Goal: Information Seeking & Learning: Learn about a topic

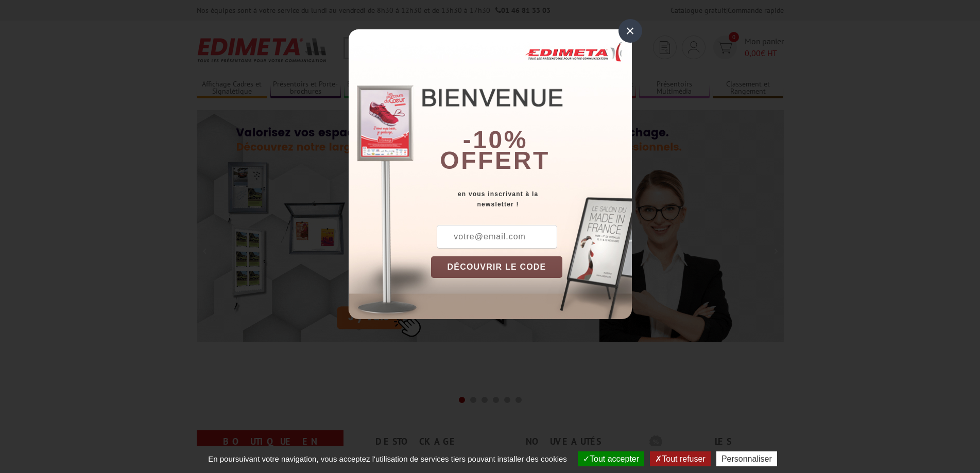
click at [631, 32] on div "×" at bounding box center [631, 31] width 24 height 24
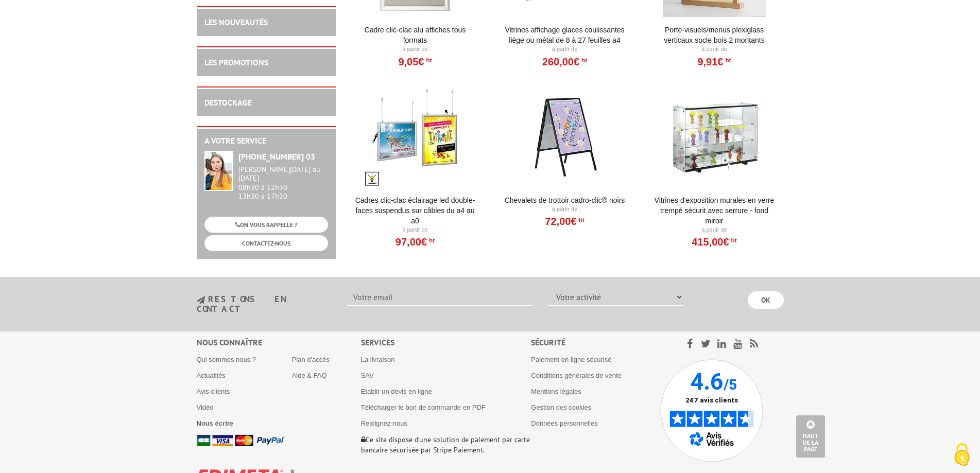
scroll to position [1649, 0]
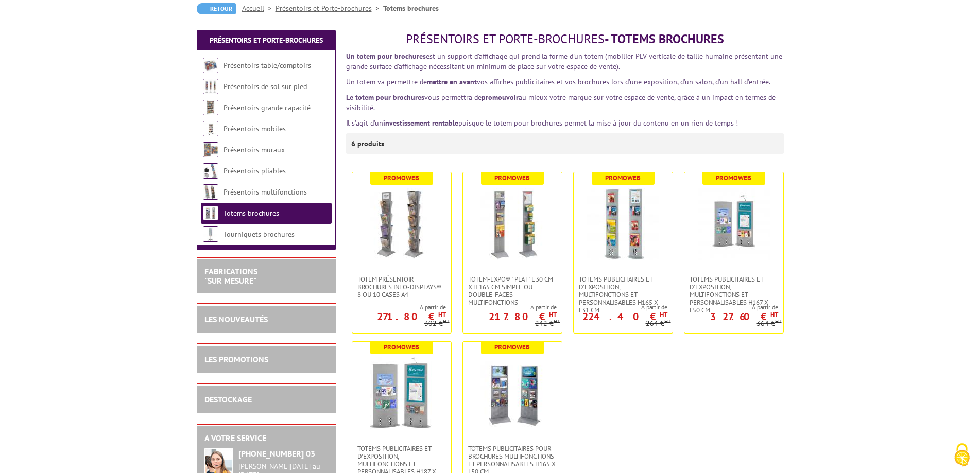
scroll to position [206, 0]
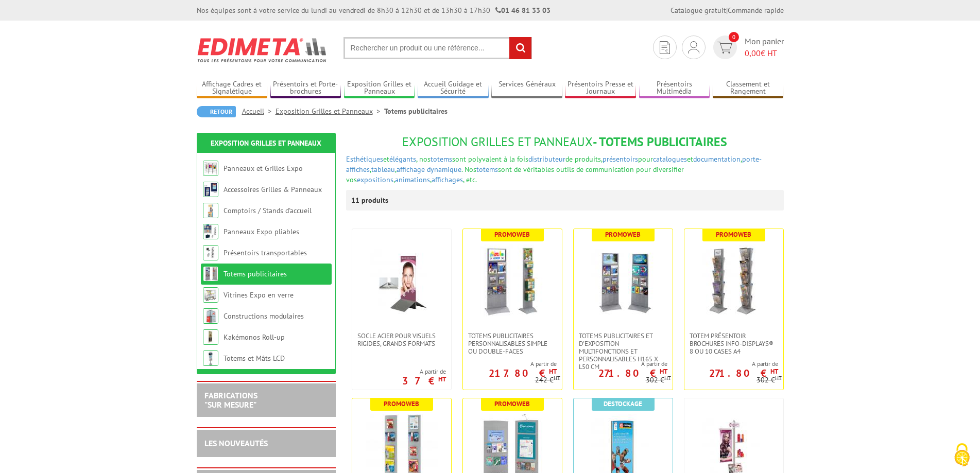
scroll to position [206, 0]
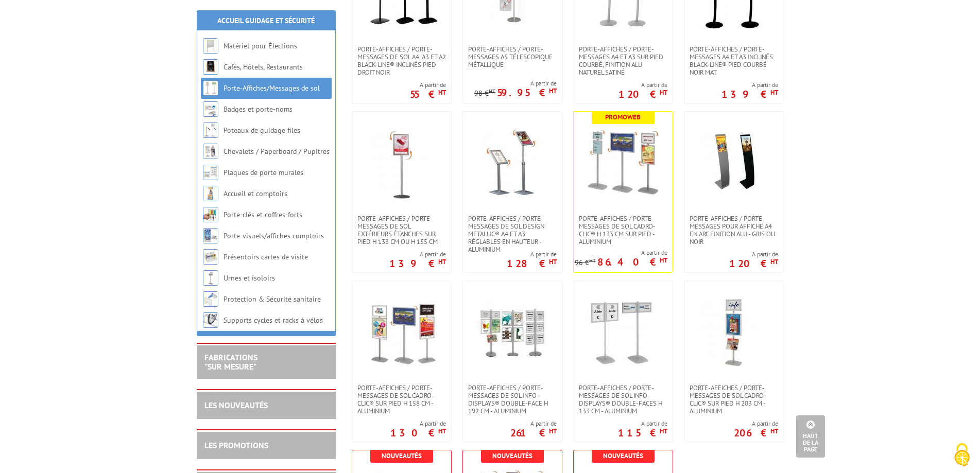
scroll to position [773, 0]
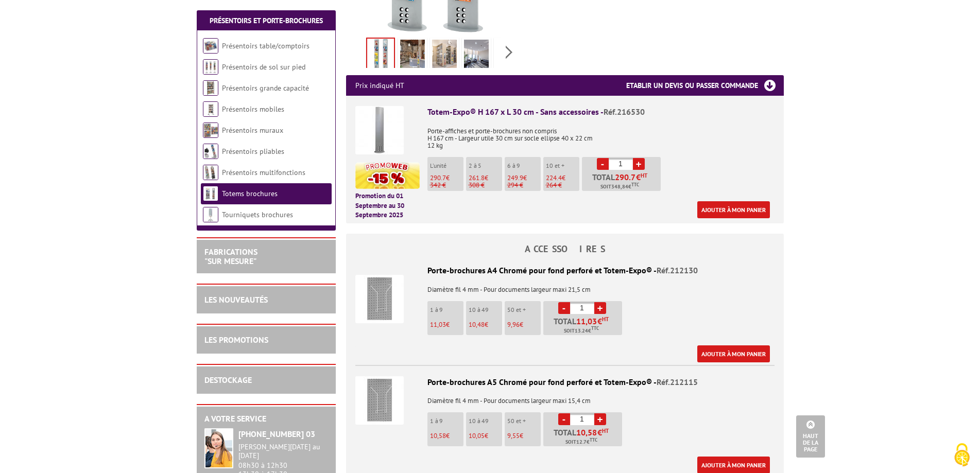
scroll to position [103, 0]
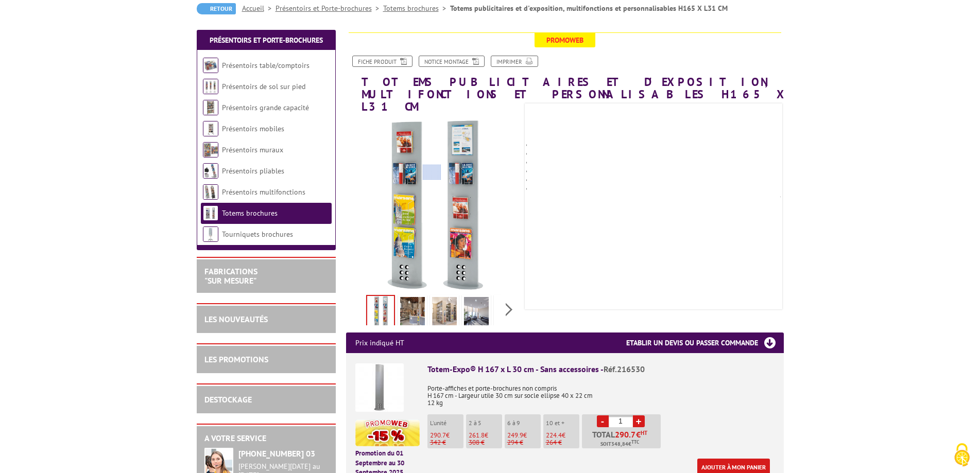
click at [432, 172] on div at bounding box center [432, 172] width 19 height 15
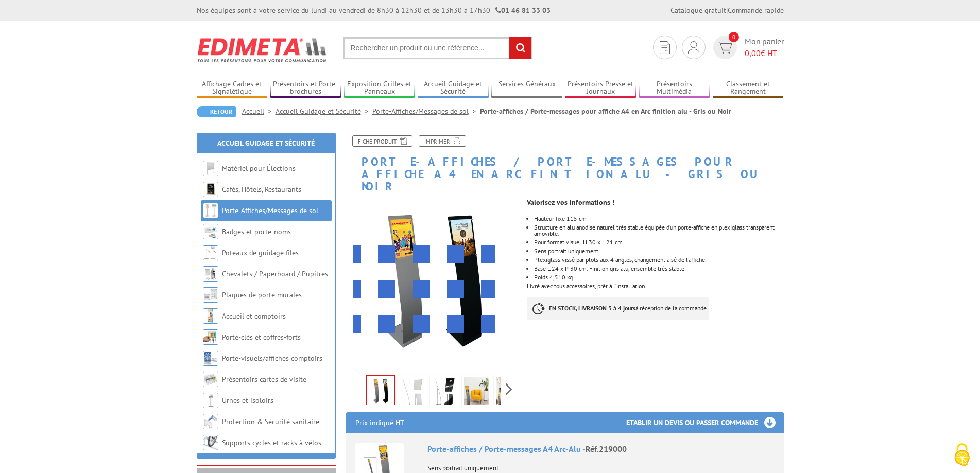
click at [425, 288] on div at bounding box center [424, 290] width 142 height 113
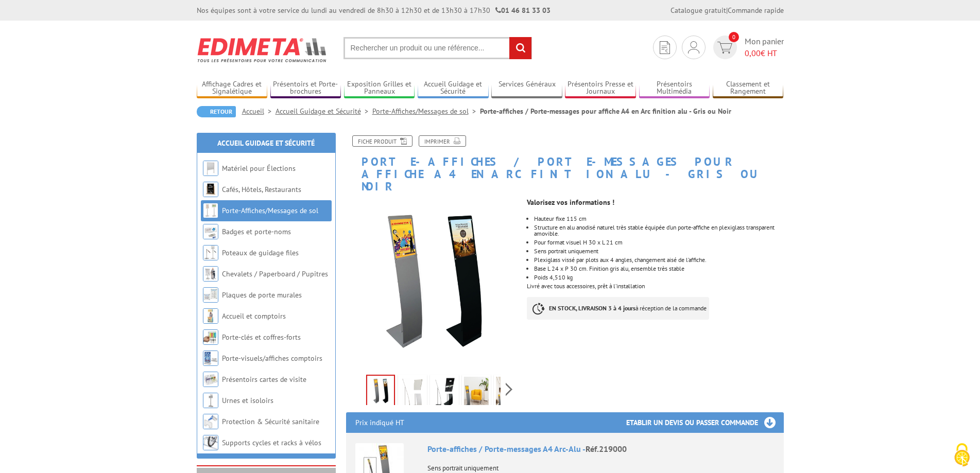
click at [473, 377] on img at bounding box center [476, 393] width 25 height 32
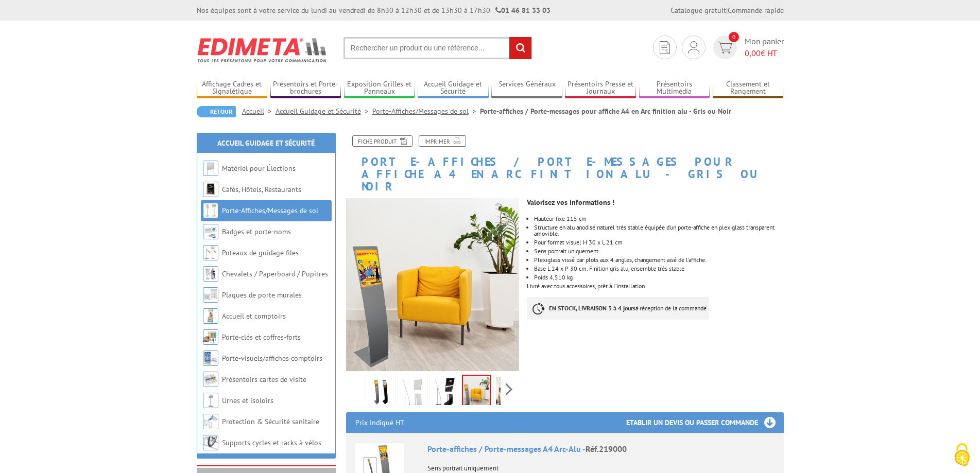
click at [410, 388] on img at bounding box center [412, 393] width 25 height 32
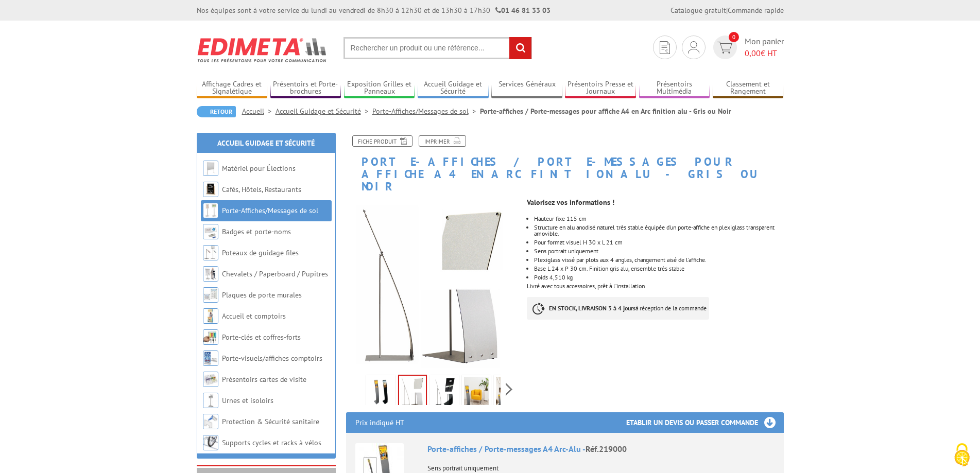
click at [451, 387] on img at bounding box center [444, 393] width 25 height 32
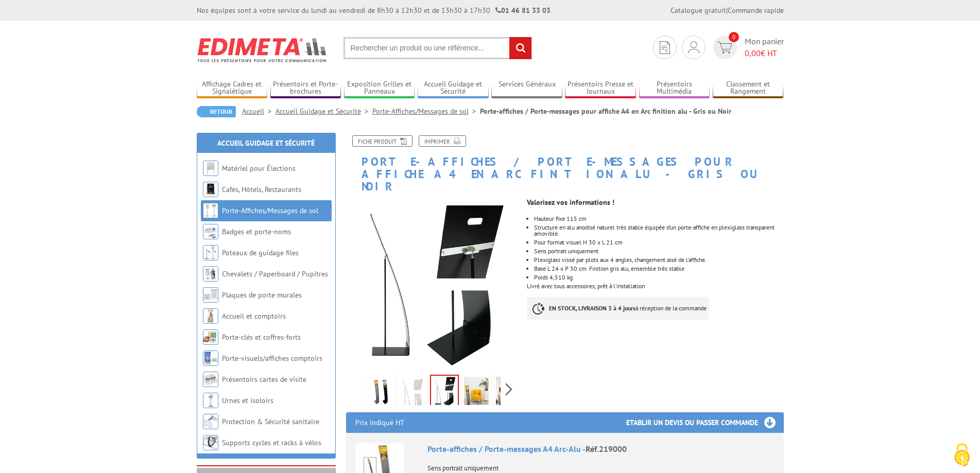
click at [478, 392] on img at bounding box center [476, 393] width 25 height 32
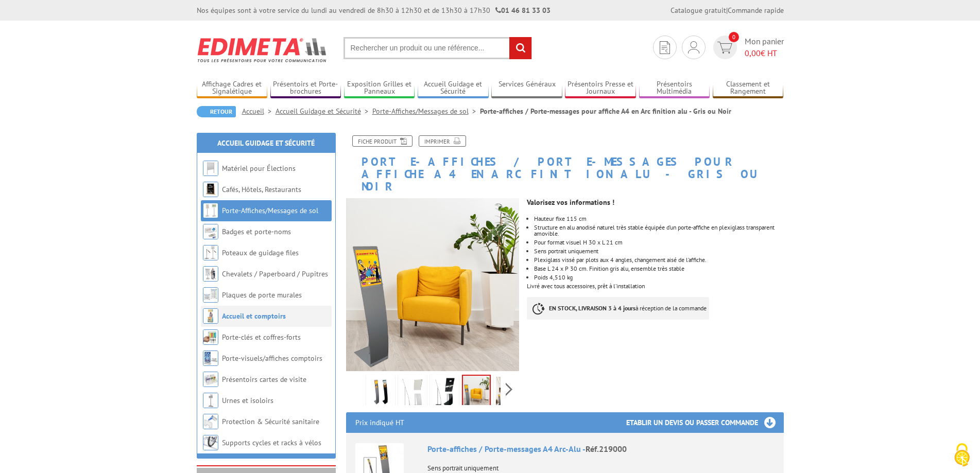
click at [258, 321] on li "Accueil et comptoirs" at bounding box center [266, 316] width 131 height 21
click at [210, 321] on img at bounding box center [210, 316] width 15 height 15
click at [265, 318] on link "Accueil et comptoirs" at bounding box center [254, 316] width 64 height 9
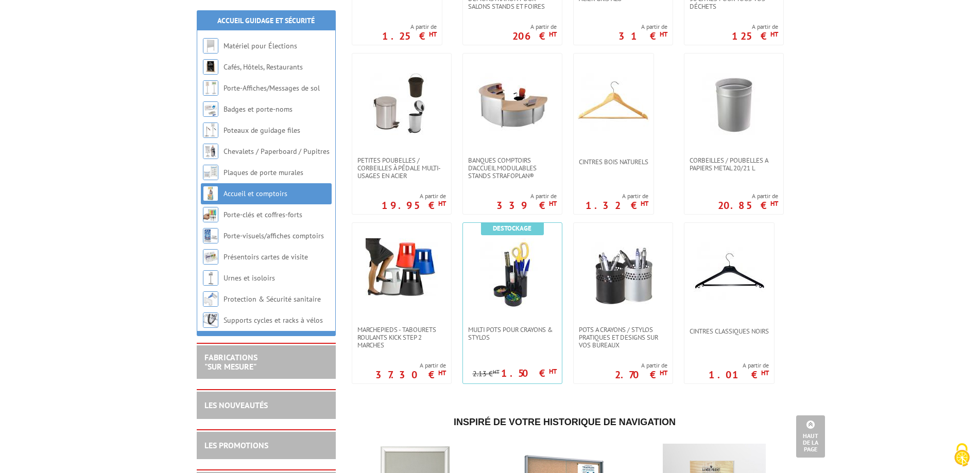
scroll to position [721, 0]
